Goal: Navigation & Orientation: Find specific page/section

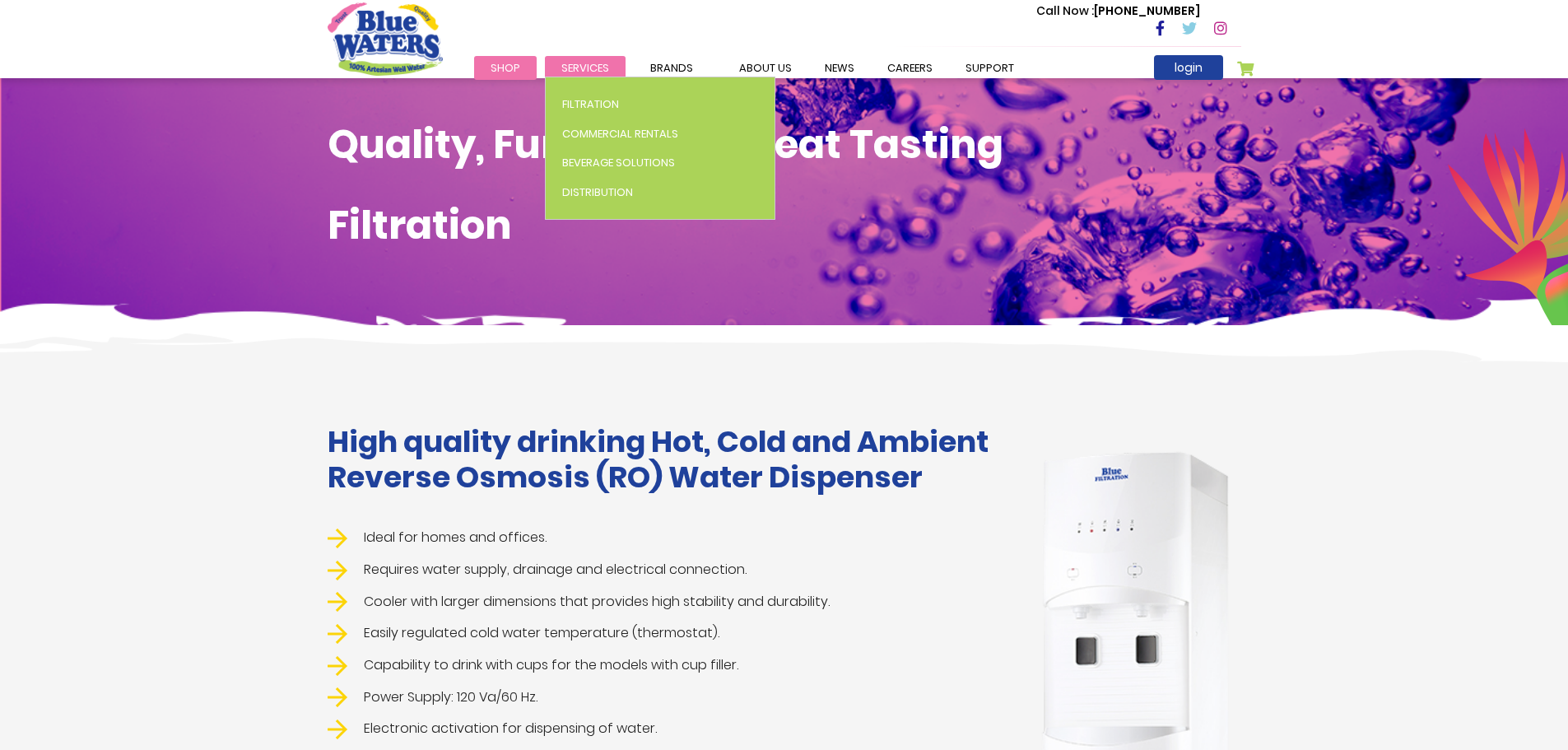
click at [583, 72] on span "Services" at bounding box center [585, 68] width 48 height 16
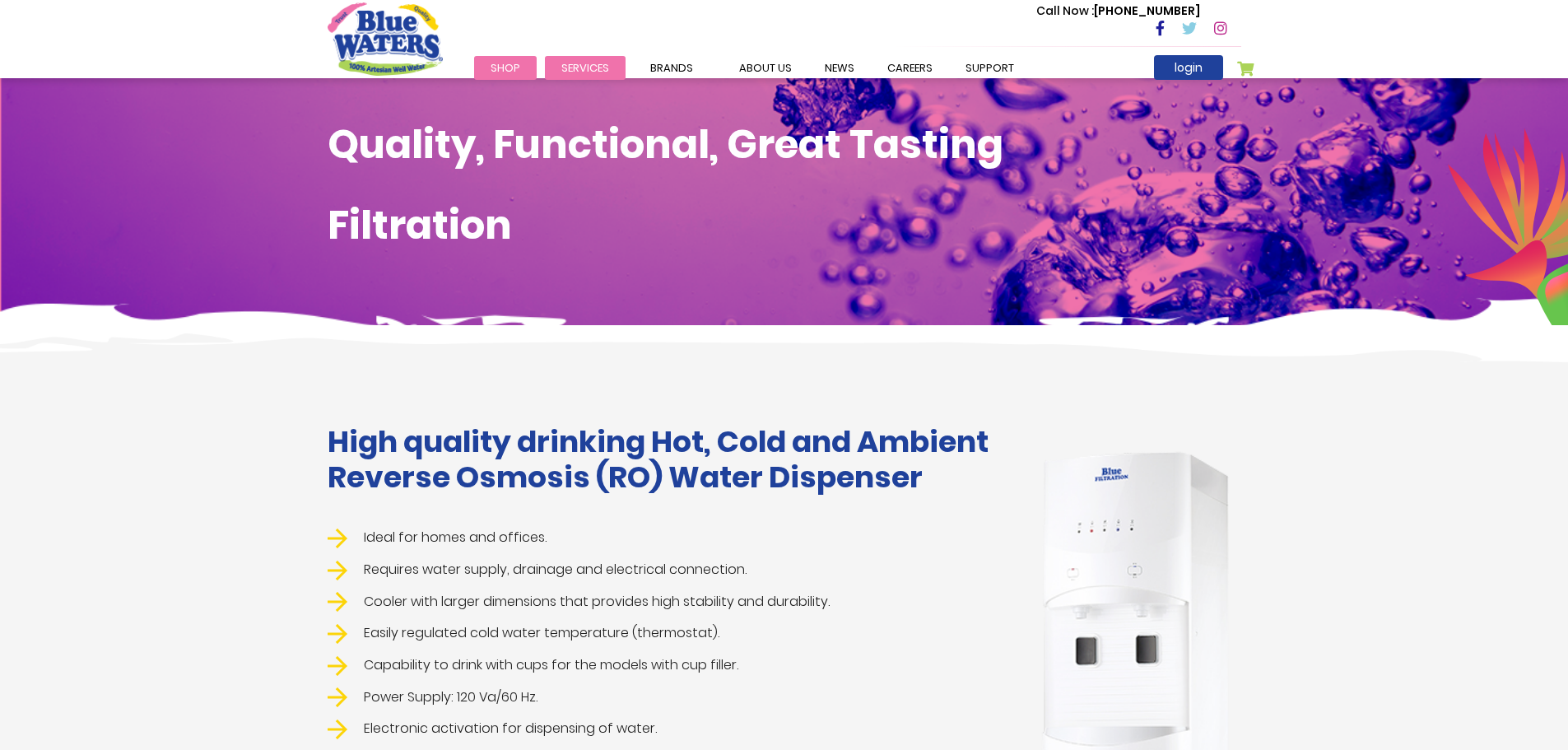
click at [580, 76] on li "Services Filtration Commercial Rentals Beverage Solutions Distribution" at bounding box center [585, 68] width 80 height 20
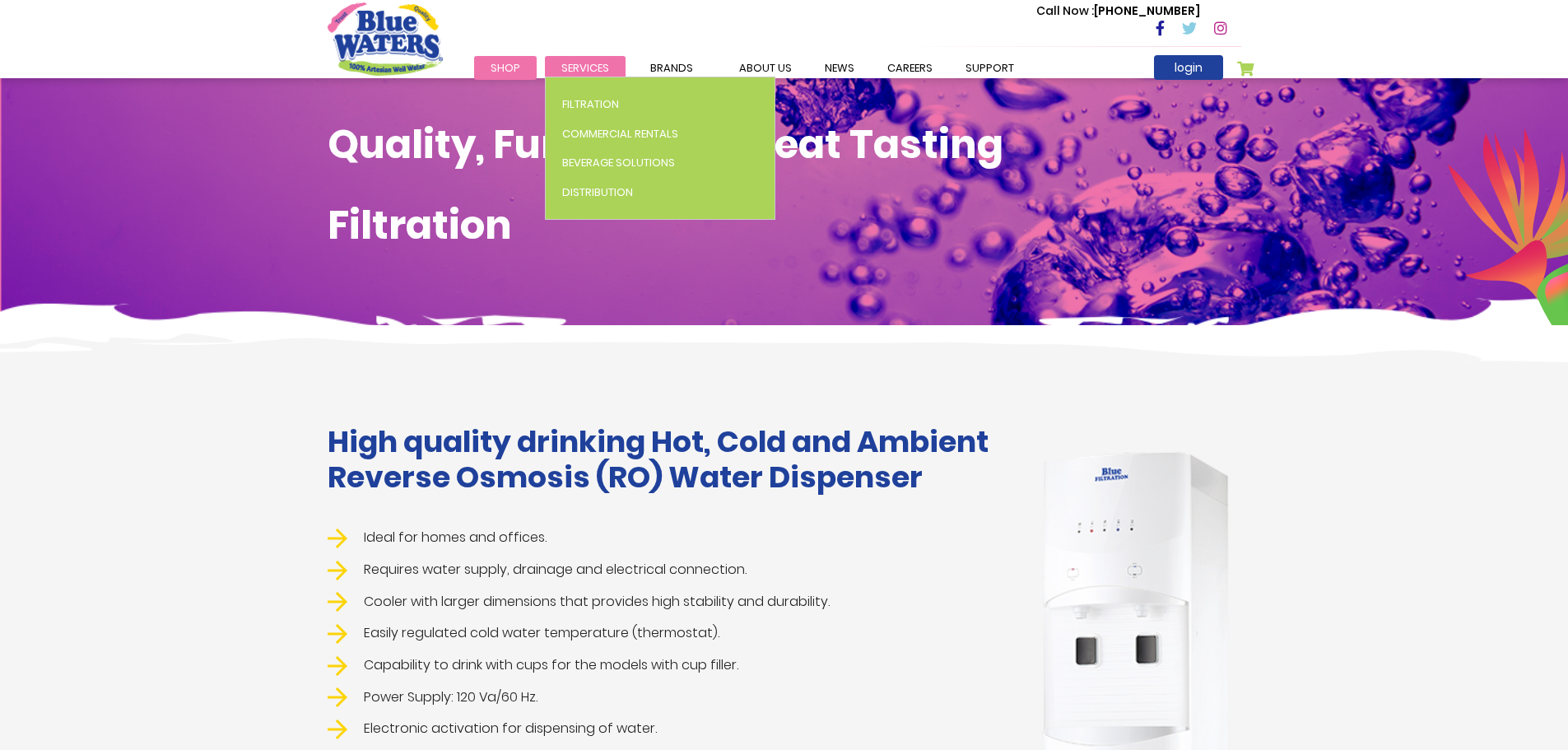
click at [591, 62] on span "Services" at bounding box center [585, 68] width 48 height 16
click at [597, 120] on link "Commercial Rentals" at bounding box center [660, 134] width 229 height 29
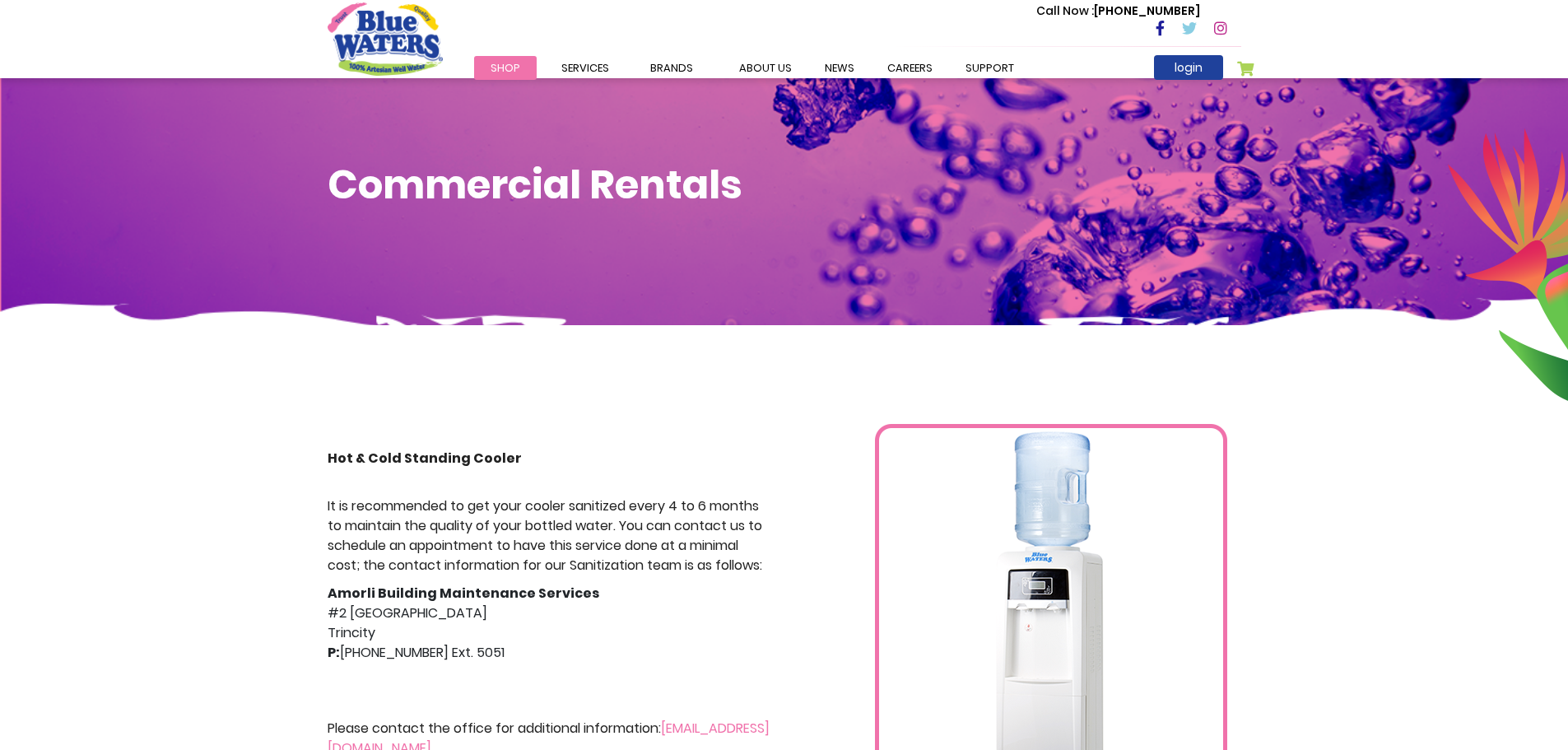
click at [493, 70] on span "Shop" at bounding box center [505, 68] width 29 height 16
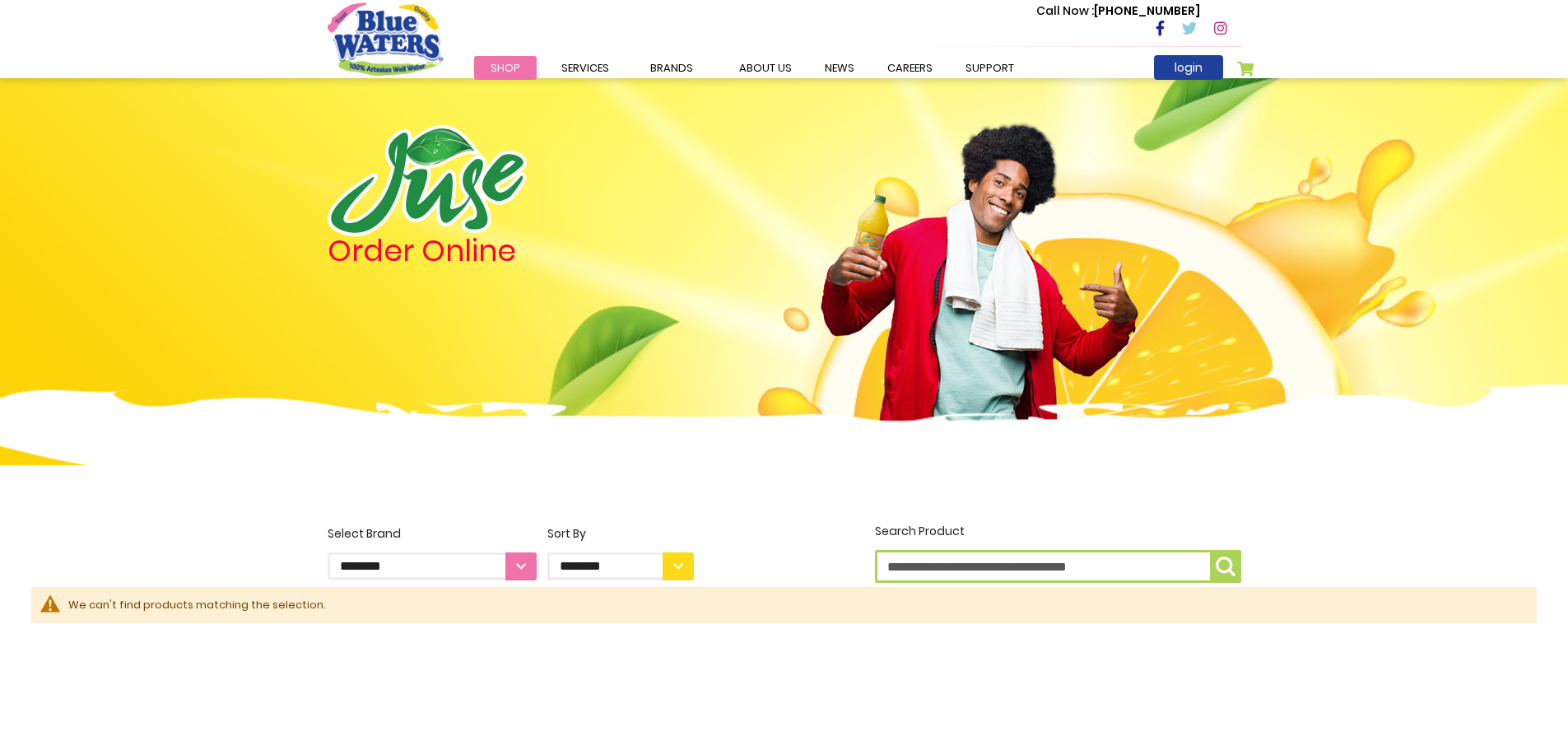
click at [591, 102] on div "Order Online" at bounding box center [784, 308] width 1568 height 461
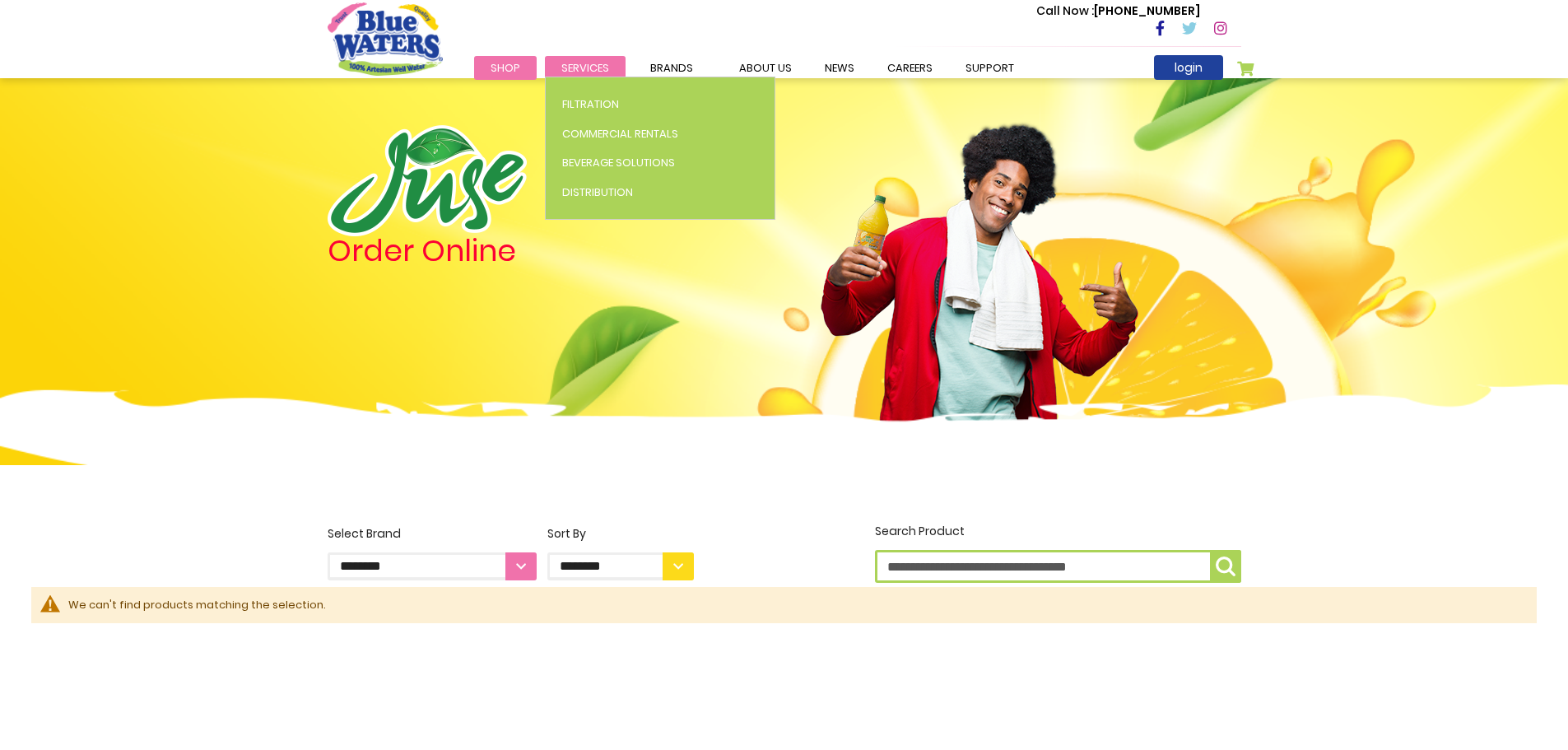
click at [587, 69] on span "Services" at bounding box center [585, 68] width 48 height 16
click at [594, 114] on link "Filtration" at bounding box center [660, 104] width 229 height 29
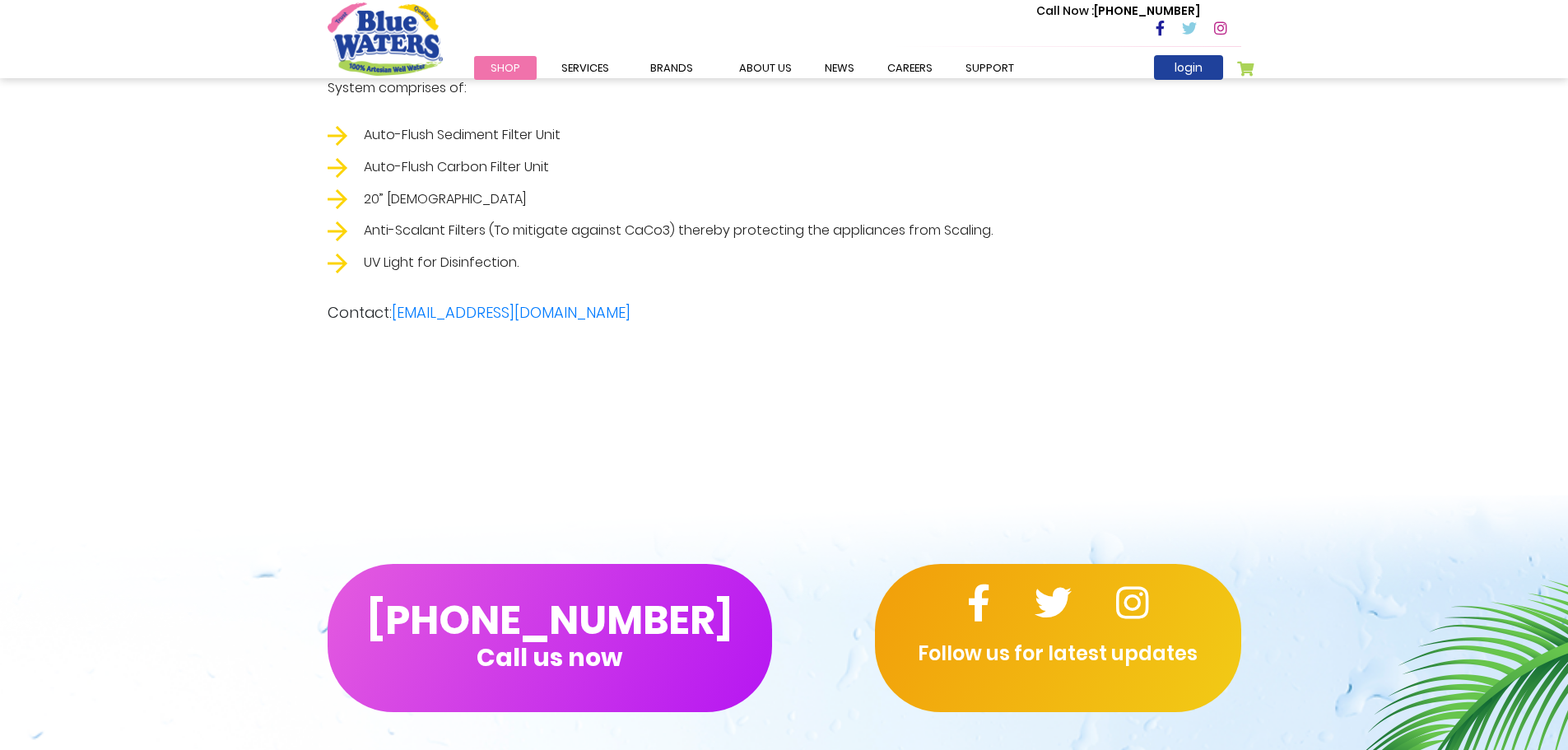
scroll to position [3287, 0]
